Goal: Task Accomplishment & Management: Complete application form

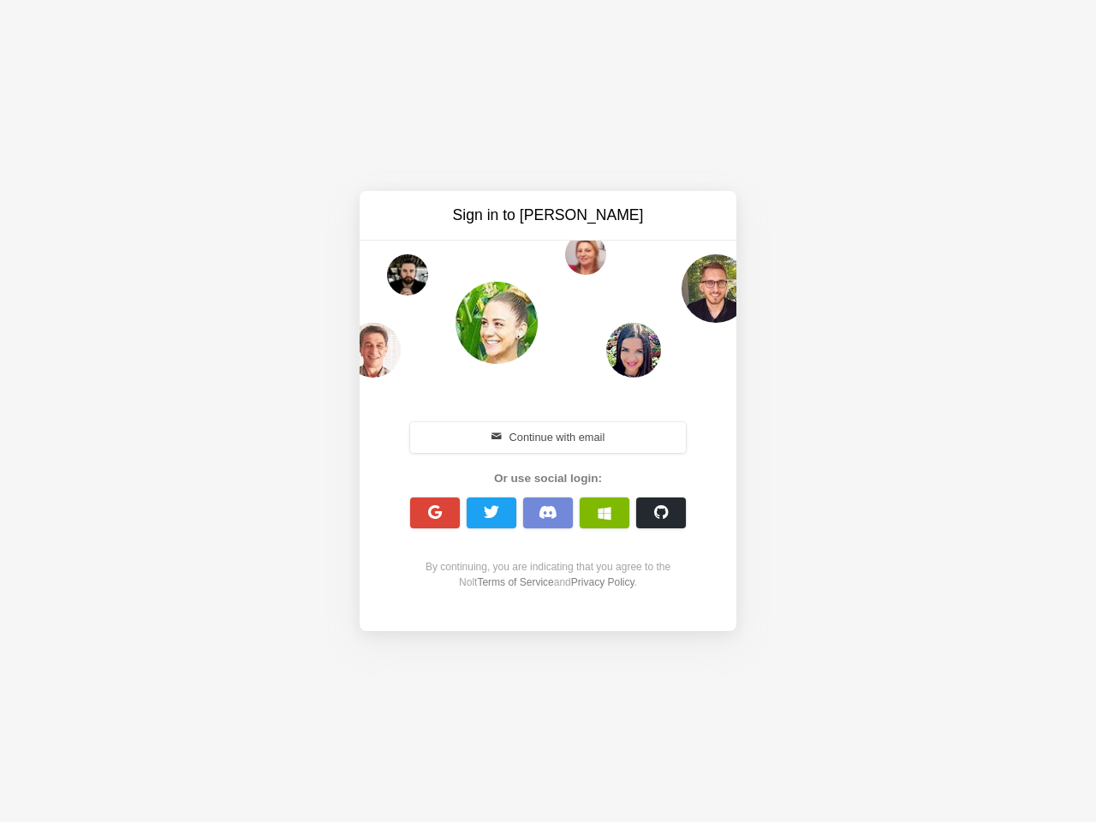
click at [548, 411] on div "Continue with email Or use social login: By continuing, you are indicating that…" at bounding box center [548, 504] width 295 height 219
click at [548, 438] on button "Continue with email" at bounding box center [548, 437] width 276 height 31
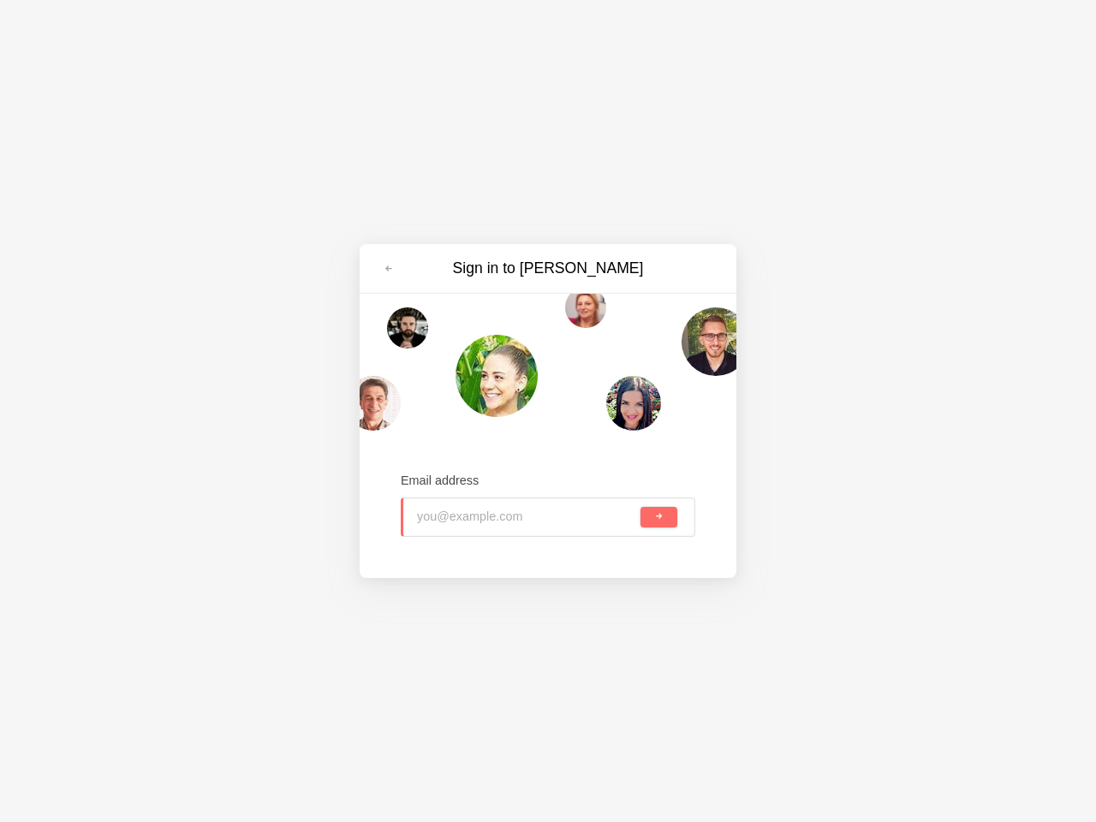
click at [435, 513] on input "email" at bounding box center [527, 517] width 220 height 38
click at [491, 513] on input "email" at bounding box center [527, 517] width 220 height 38
click at [548, 513] on input "email" at bounding box center [527, 517] width 220 height 38
click at [604, 513] on input "email" at bounding box center [527, 517] width 220 height 38
click at [661, 513] on span "submit" at bounding box center [658, 516] width 9 height 9
